Goal: Find specific page/section: Find specific page/section

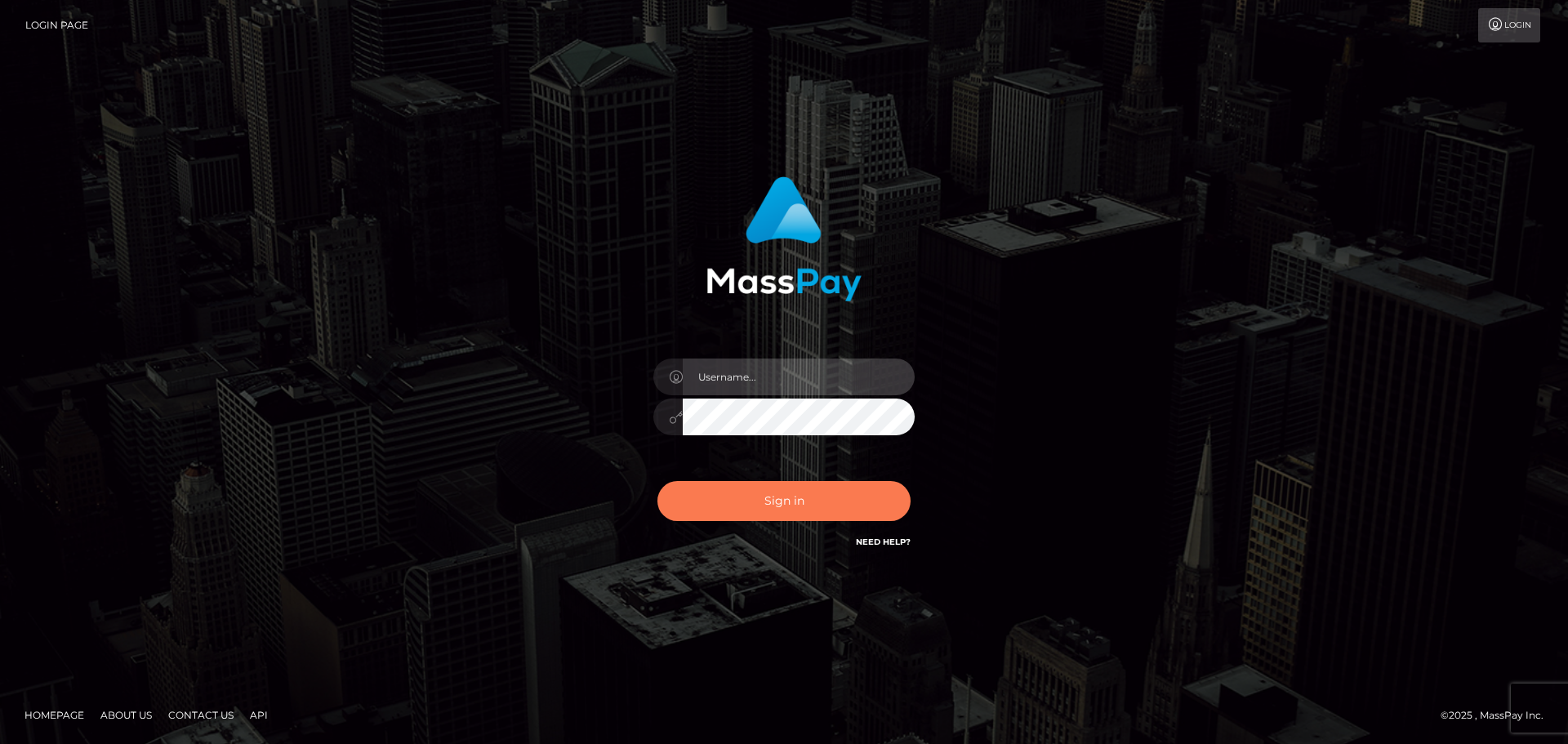
type input "abarrett2"
click at [746, 507] on button "Sign in" at bounding box center [784, 500] width 253 height 40
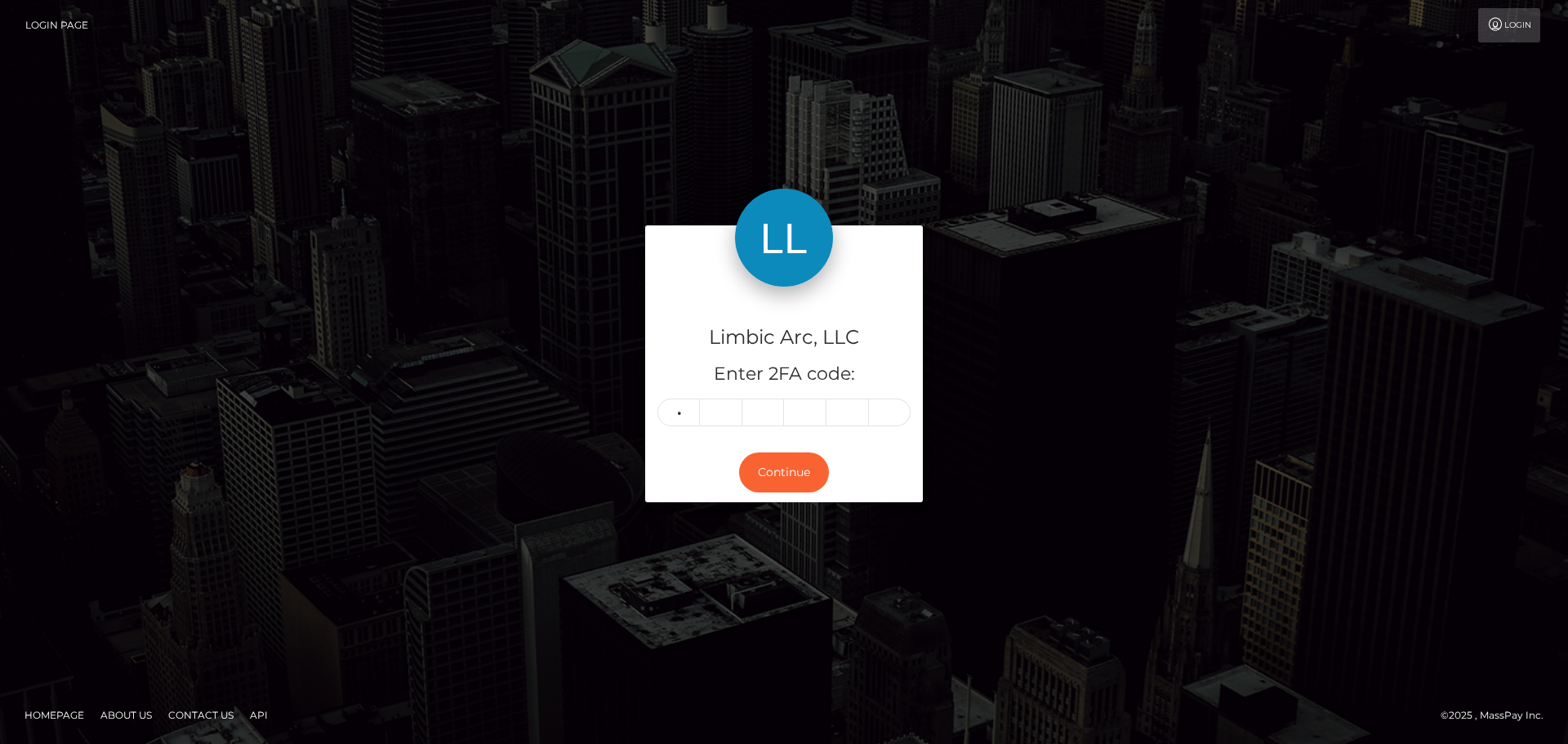
type input "3"
type input "0"
type input "4"
type input "6"
type input "3"
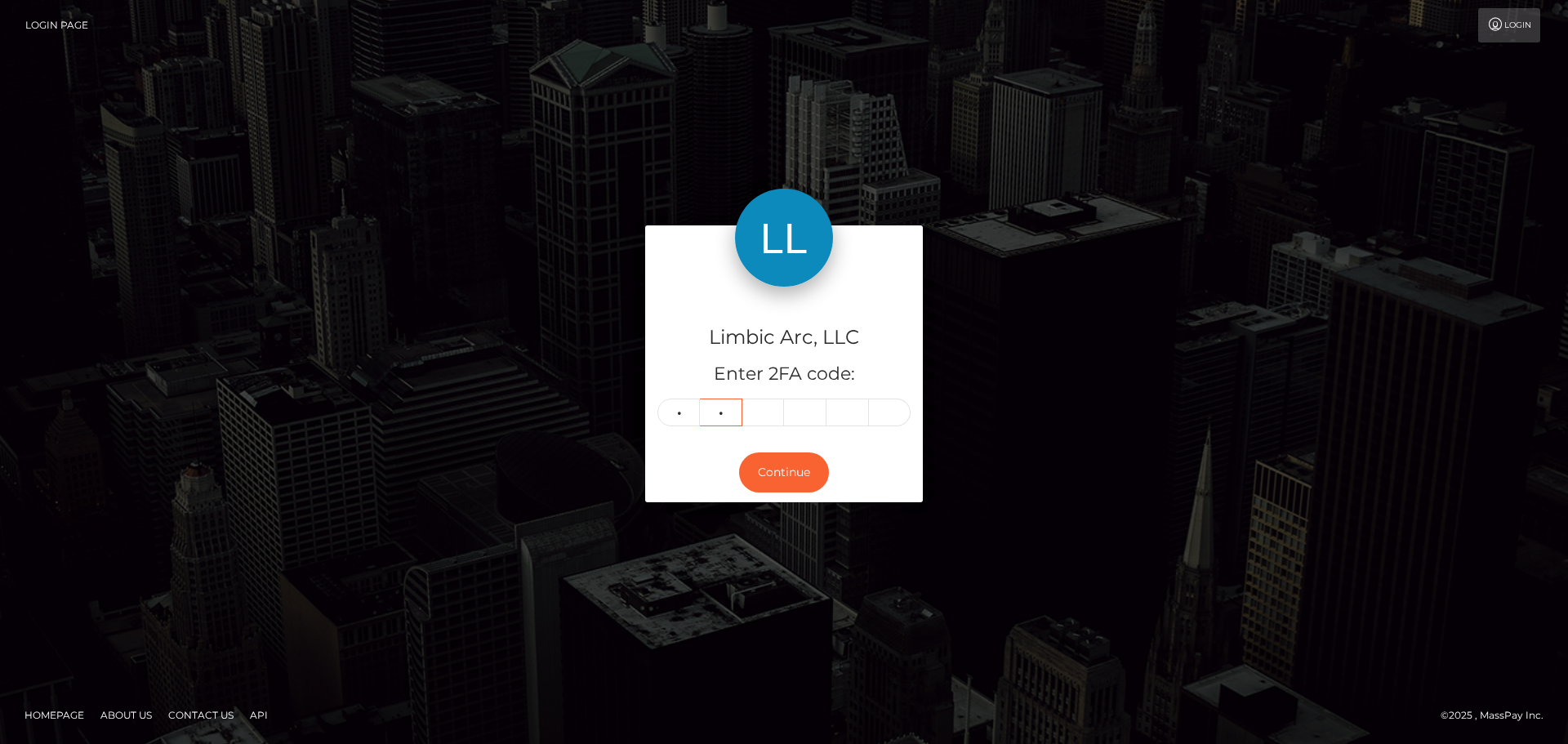
type input "2"
type input "0"
type input "4"
type input "6"
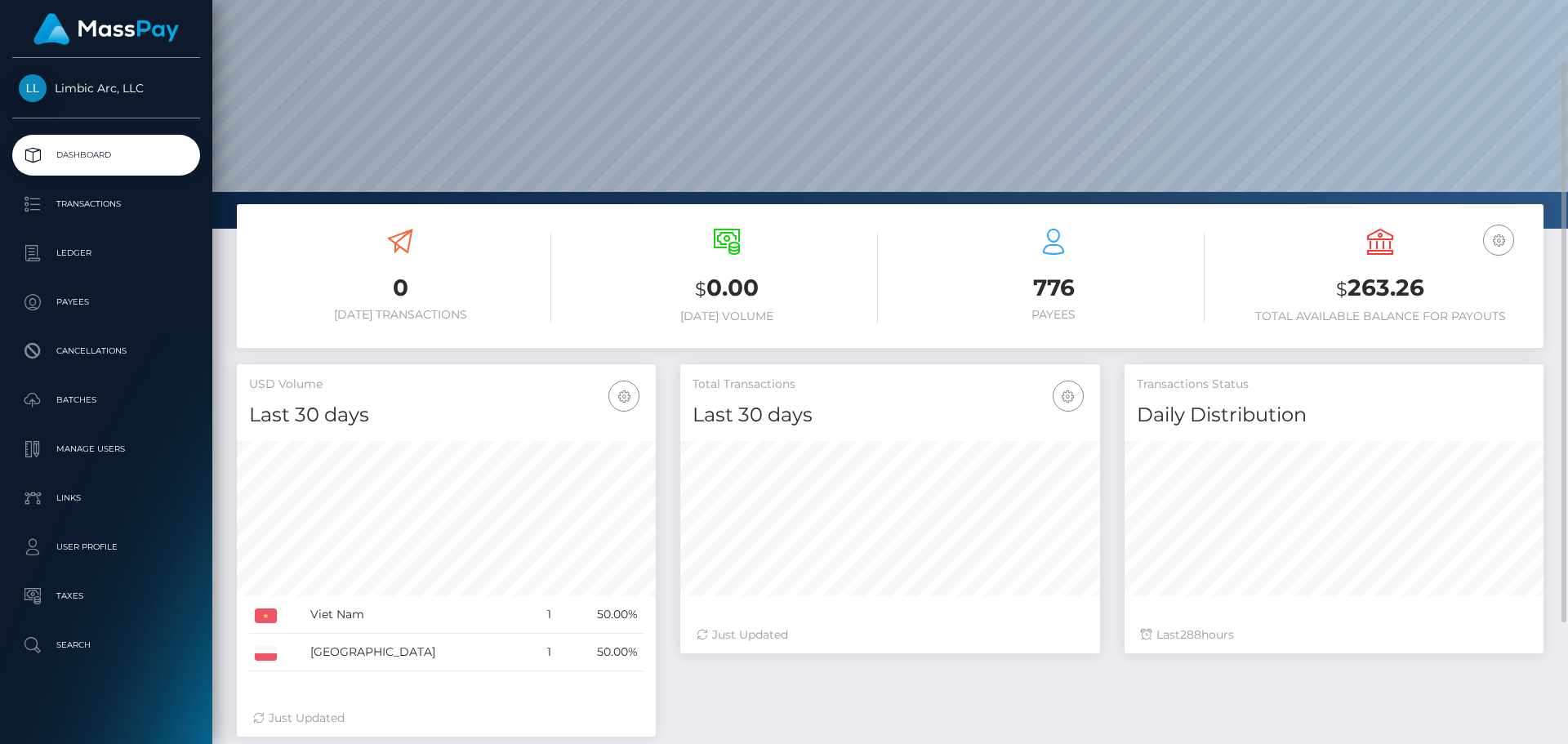
scroll to position [164, 0]
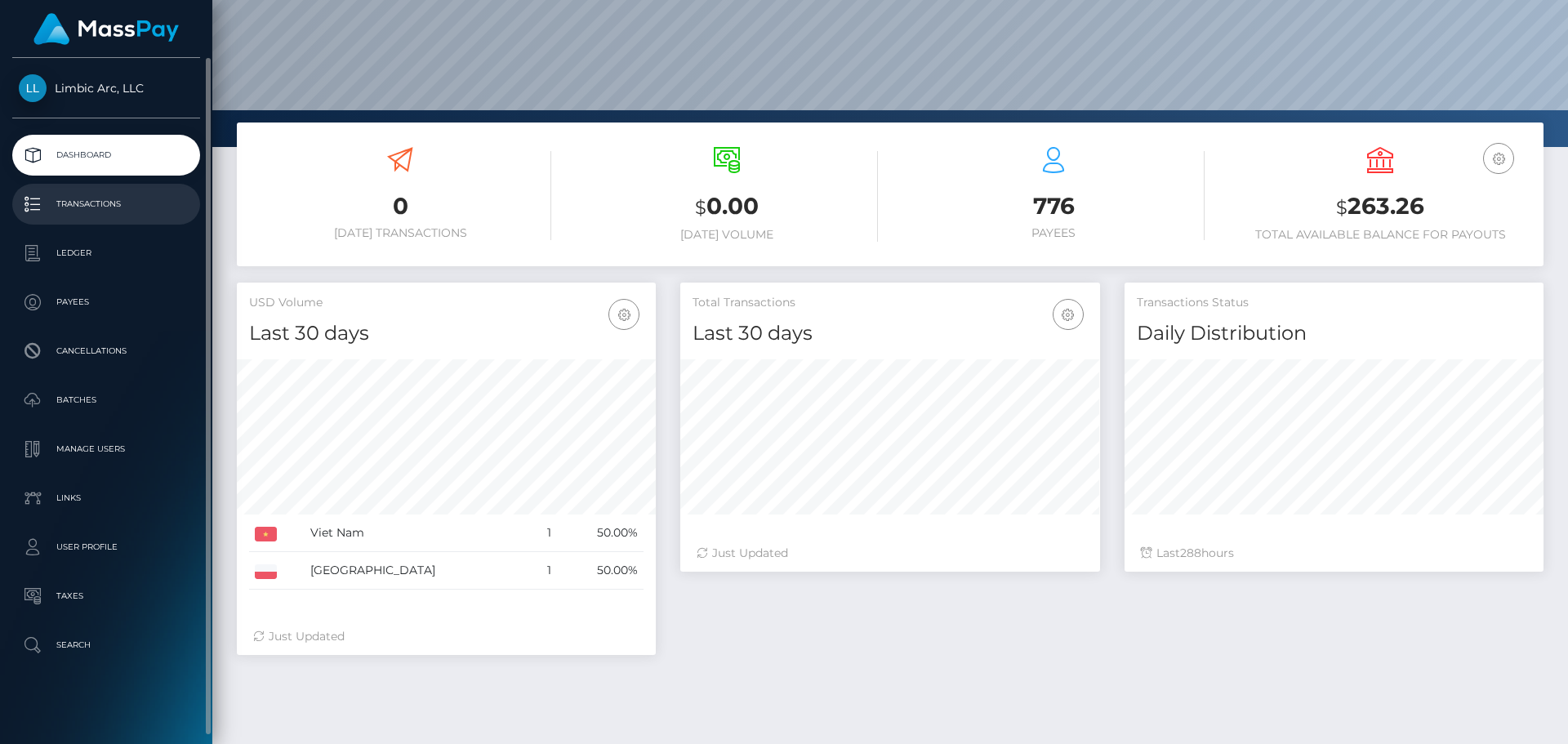
click at [69, 197] on p "Transactions" at bounding box center [106, 204] width 175 height 25
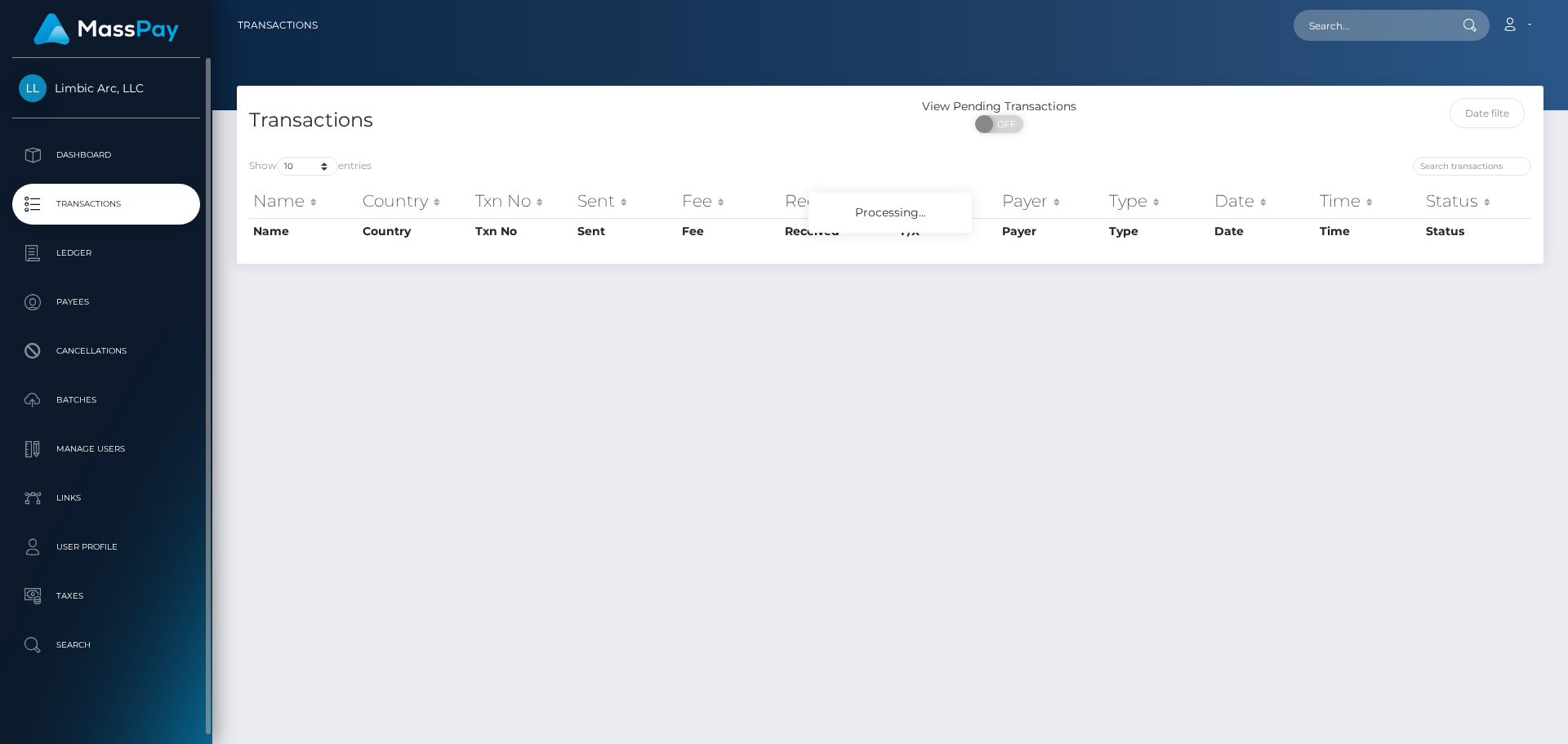
click at [110, 217] on p "Transactions" at bounding box center [106, 204] width 175 height 25
